Goal: Task Accomplishment & Management: Manage account settings

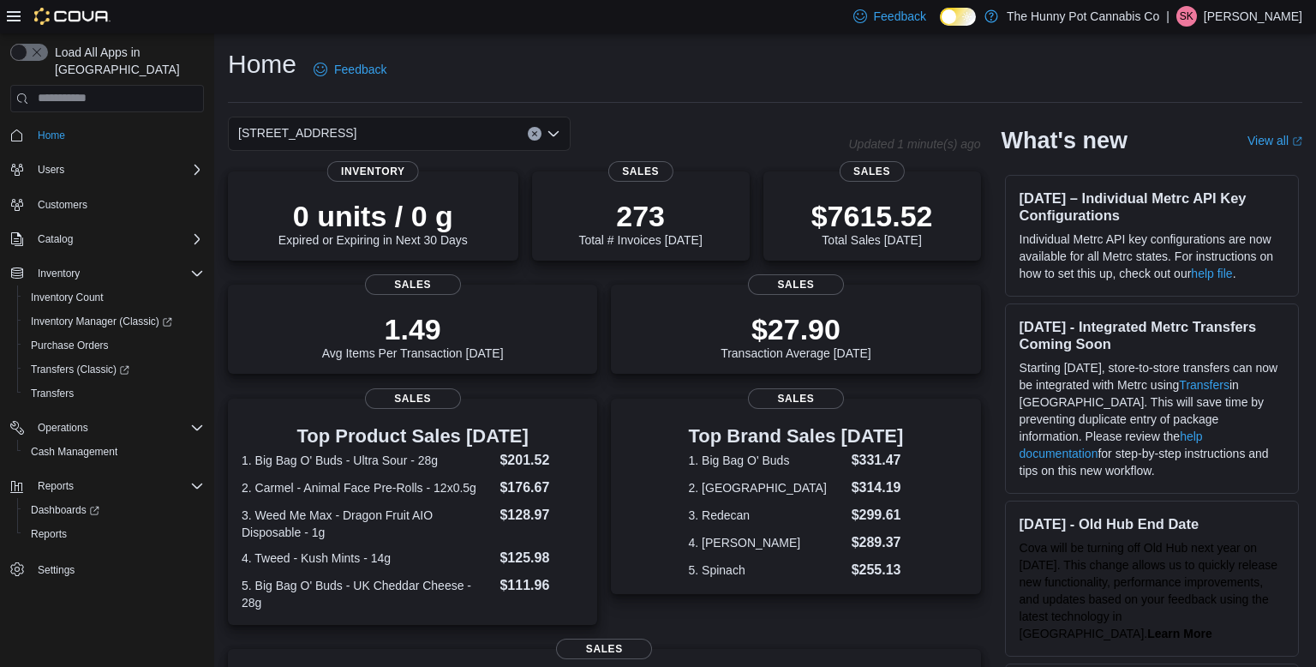
click at [1282, 14] on p "[PERSON_NAME]" at bounding box center [1253, 16] width 99 height 21
click at [1179, 155] on button "Sign Out" at bounding box center [1217, 164] width 158 height 27
